Goal: Information Seeking & Learning: Check status

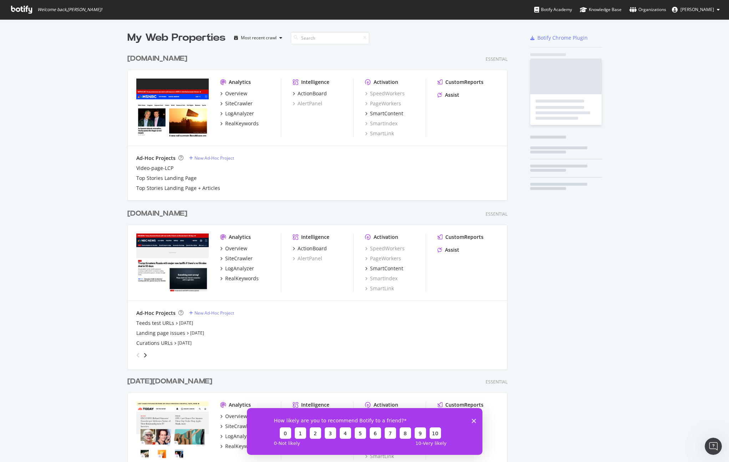
scroll to position [645, 386]
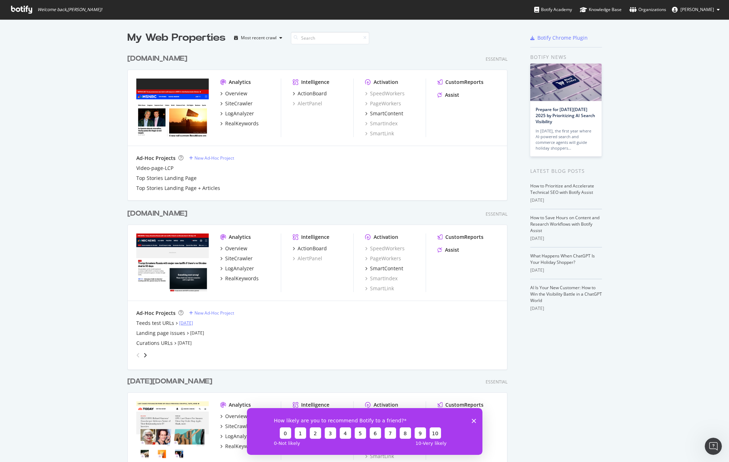
click at [190, 323] on link "Sep 4th 25" at bounding box center [186, 323] width 14 height 6
click at [160, 324] on div "Teeds test URLs" at bounding box center [155, 322] width 38 height 7
click at [76, 182] on div "My Web Properties Most recent crawl msnbc.com Essential Analytics Overview Site…" at bounding box center [364, 360] width 729 height 682
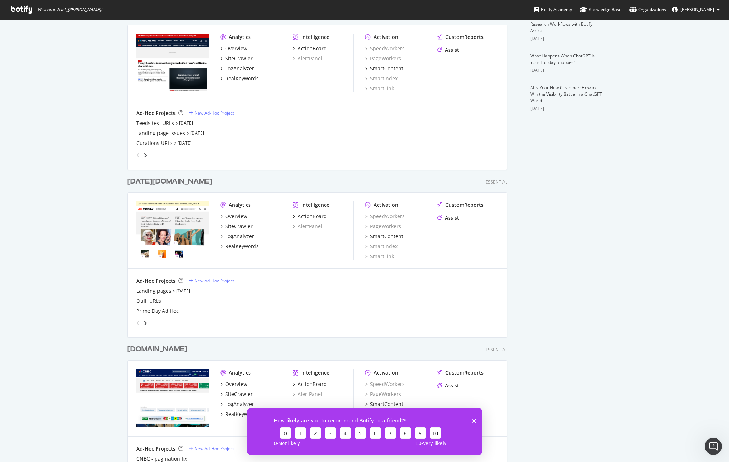
scroll to position [214, 0]
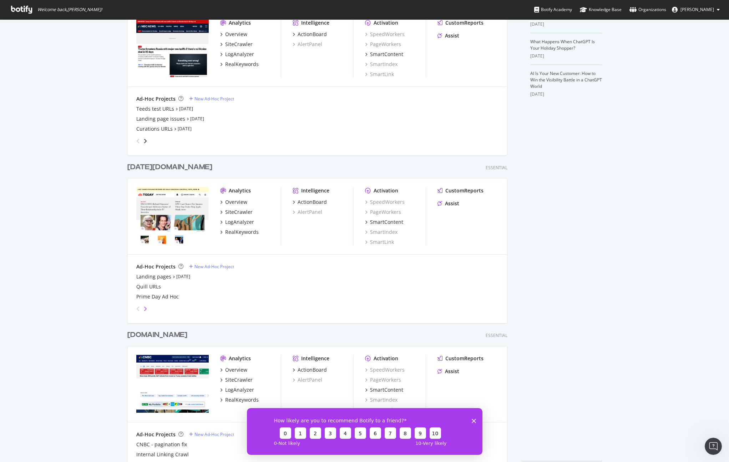
click at [143, 307] on icon "angle-right" at bounding box center [145, 309] width 4 height 6
click at [145, 308] on icon "angle-right" at bounding box center [145, 309] width 4 height 6
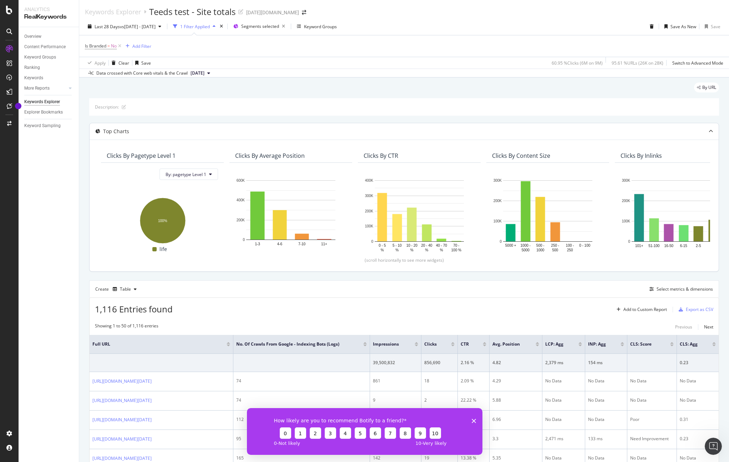
click at [471, 134] on div "Top Charts" at bounding box center [390, 131] width 601 height 7
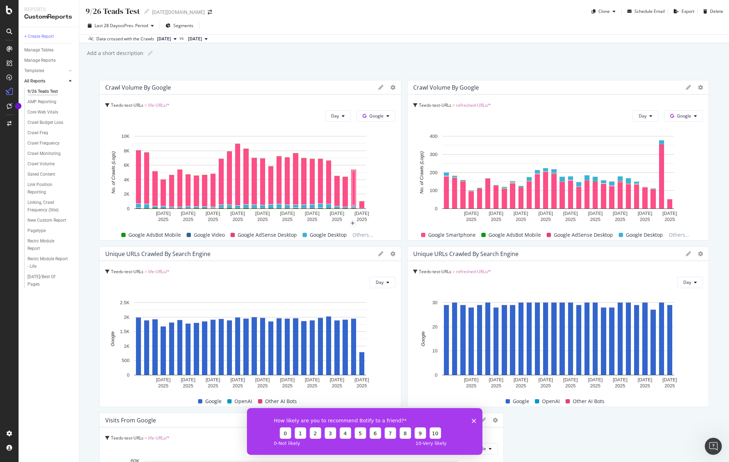
click at [713, 266] on div "9/26 Teads Test 9/26 Teads Test today.com Clone Schedule Email Export Delete La…" at bounding box center [404, 231] width 650 height 462
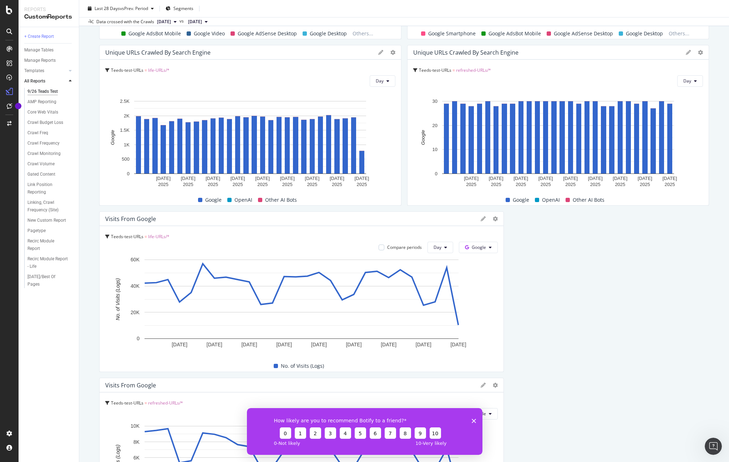
scroll to position [214, 0]
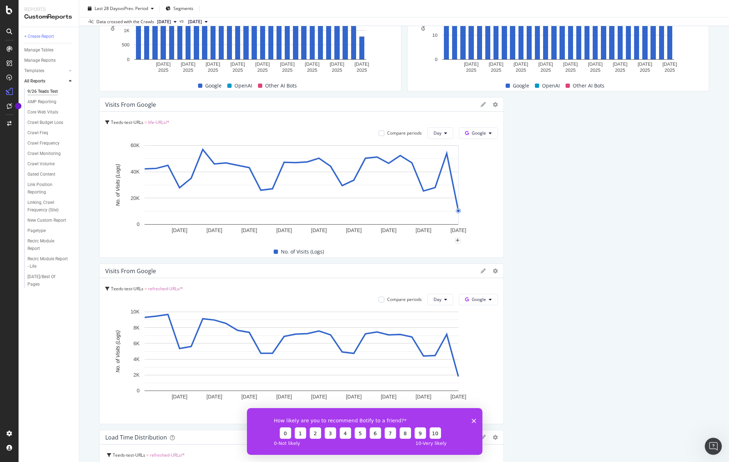
scroll to position [328, 0]
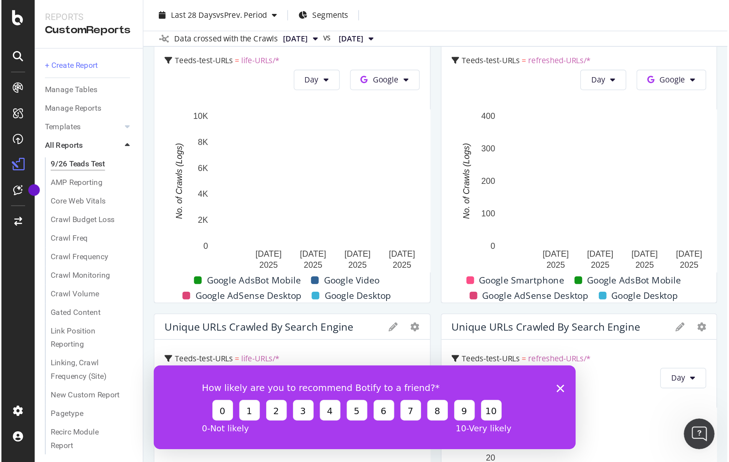
scroll to position [57, 0]
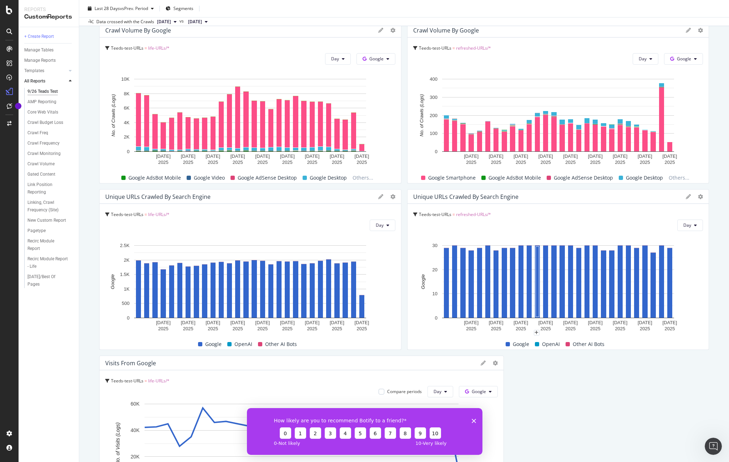
click at [717, 215] on div "9/26 Teads Test 9/26 Teads Test today.com Clone Schedule Email Export Delete La…" at bounding box center [404, 231] width 650 height 462
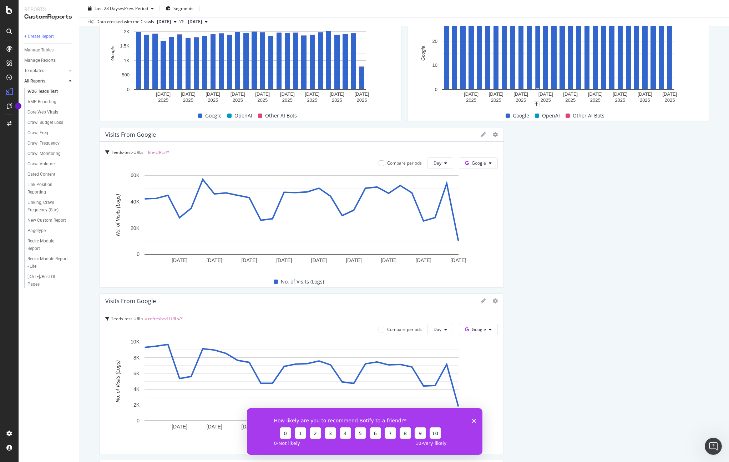
scroll to position [300, 0]
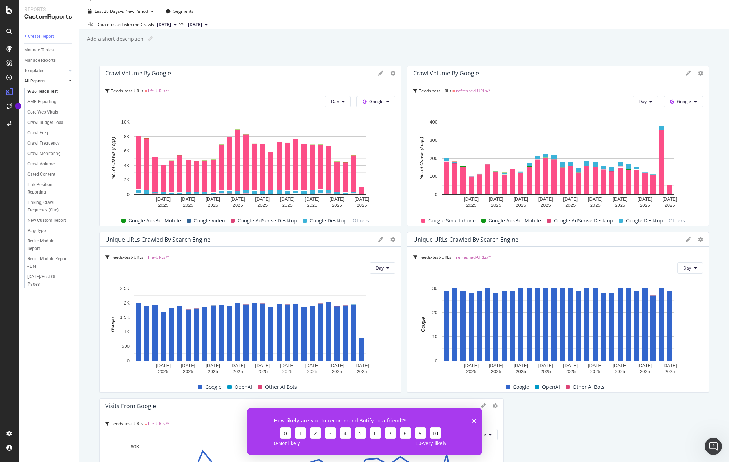
scroll to position [0, 0]
